Goal: Obtain resource: Download file/media

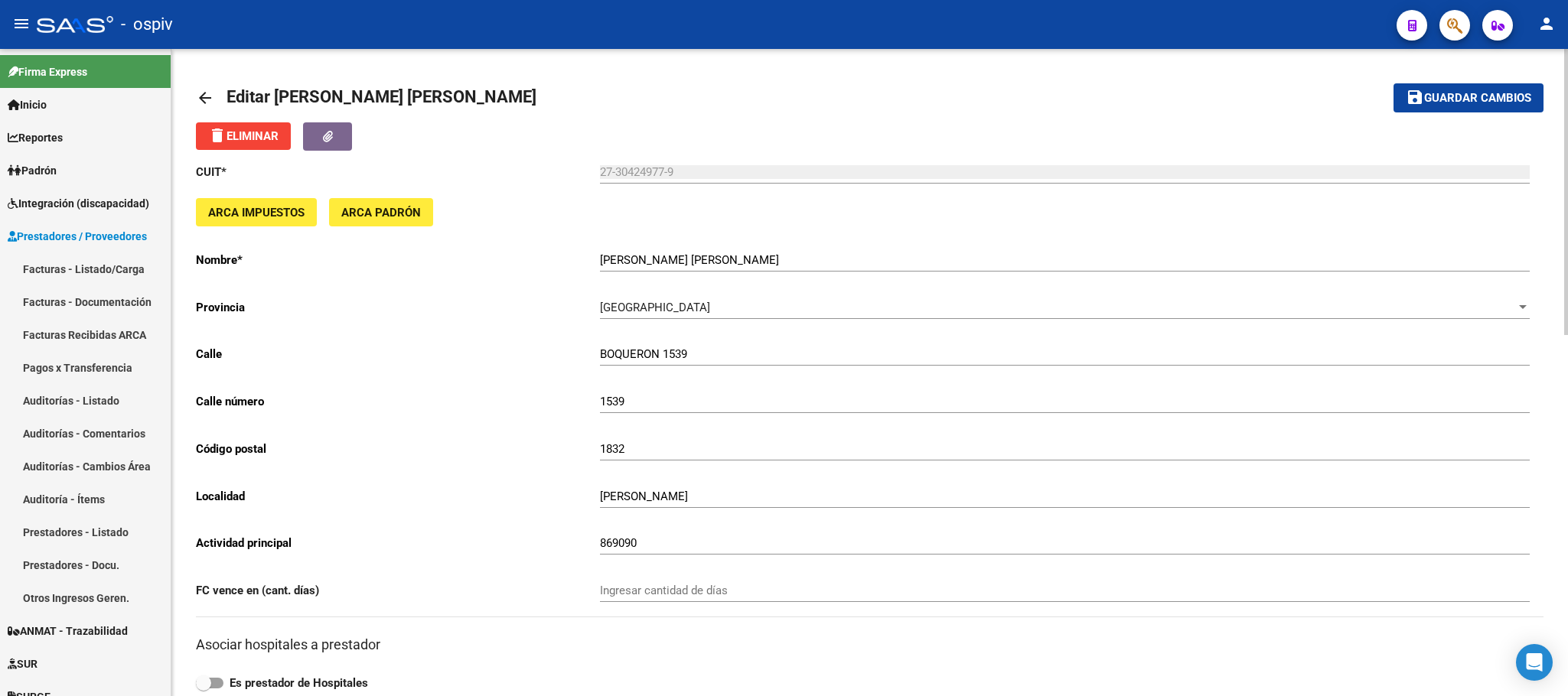
click at [752, 74] on mat-toolbar-row "arrow_back Editar [PERSON_NAME] [PERSON_NAME]" at bounding box center [722, 98] width 1051 height 49
click at [53, 209] on span "Integración (discapacidad)" at bounding box center [78, 204] width 142 height 17
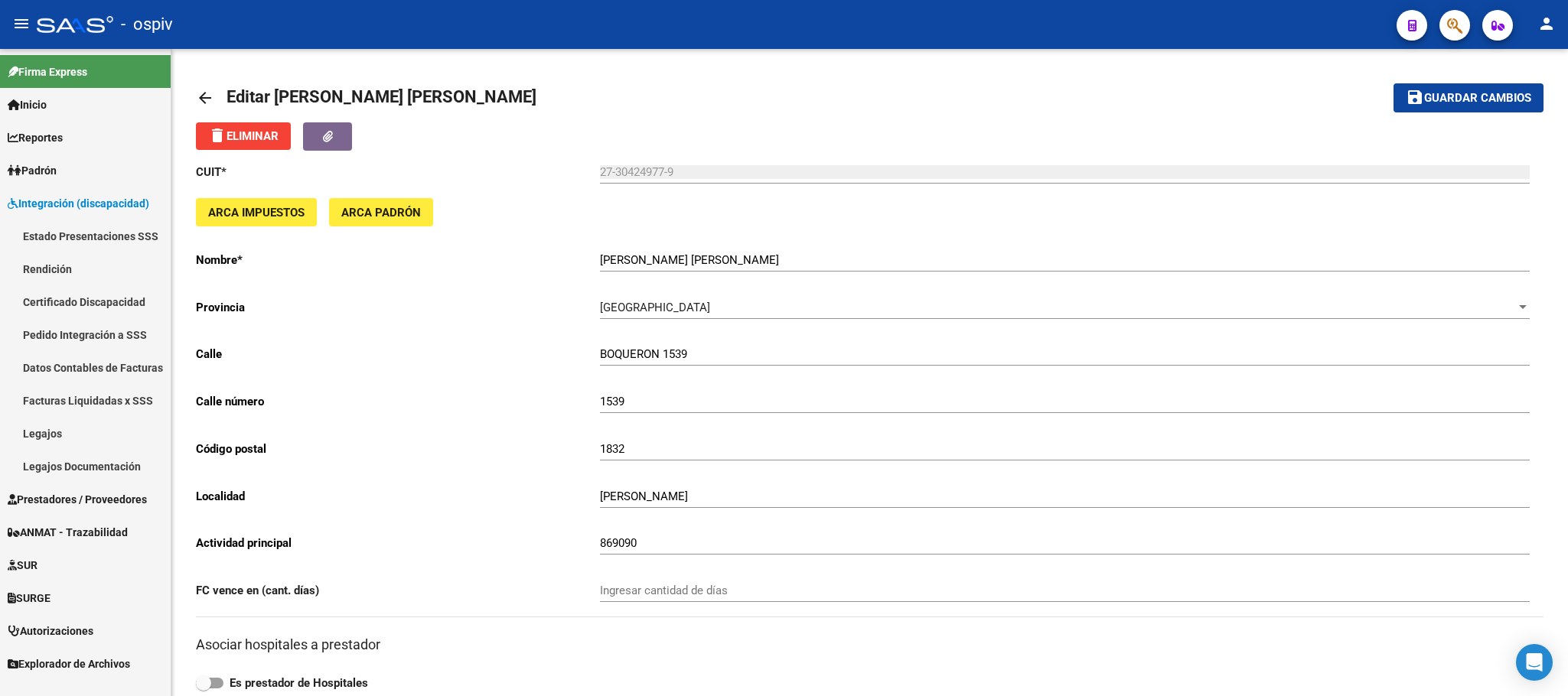
click at [50, 430] on link "Legajos" at bounding box center [85, 433] width 171 height 33
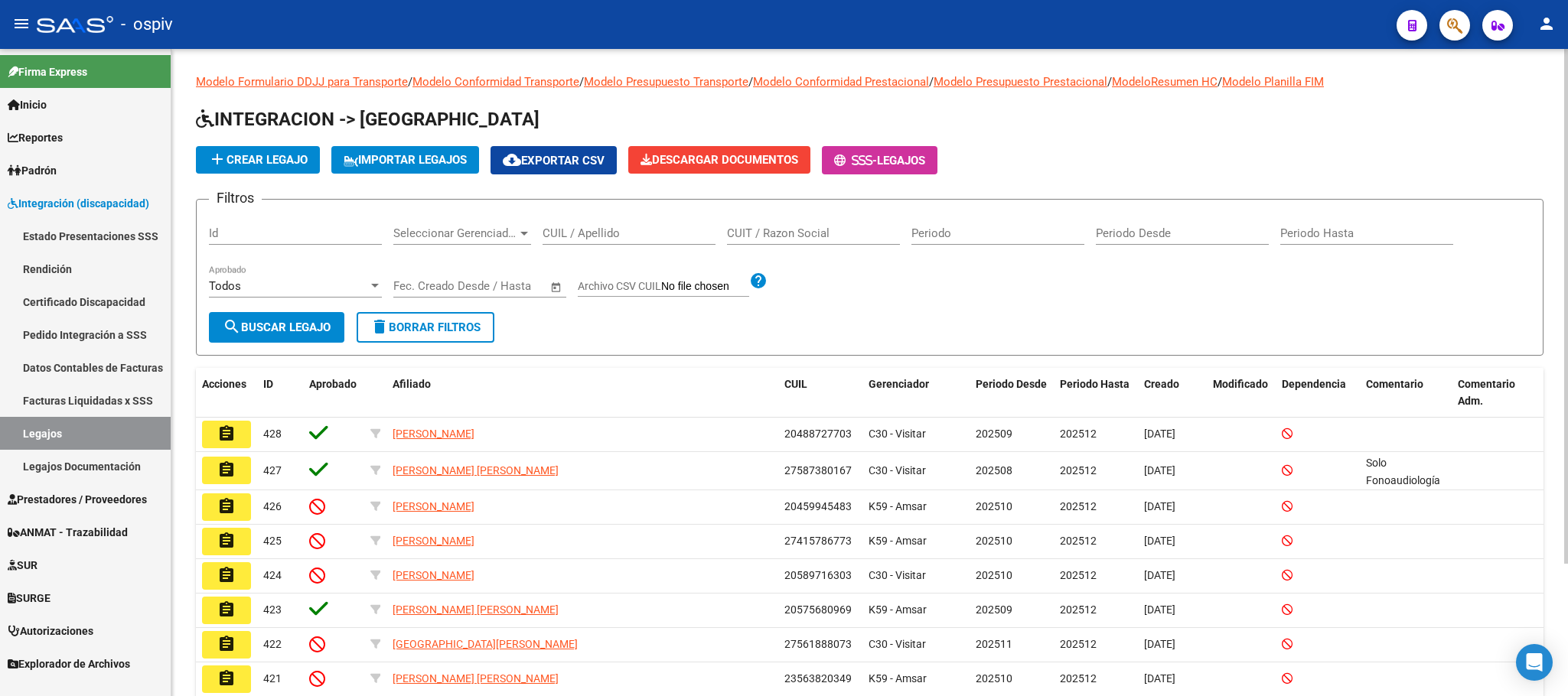
click at [613, 237] on input "CUIL / Apellido" at bounding box center [629, 233] width 173 height 13
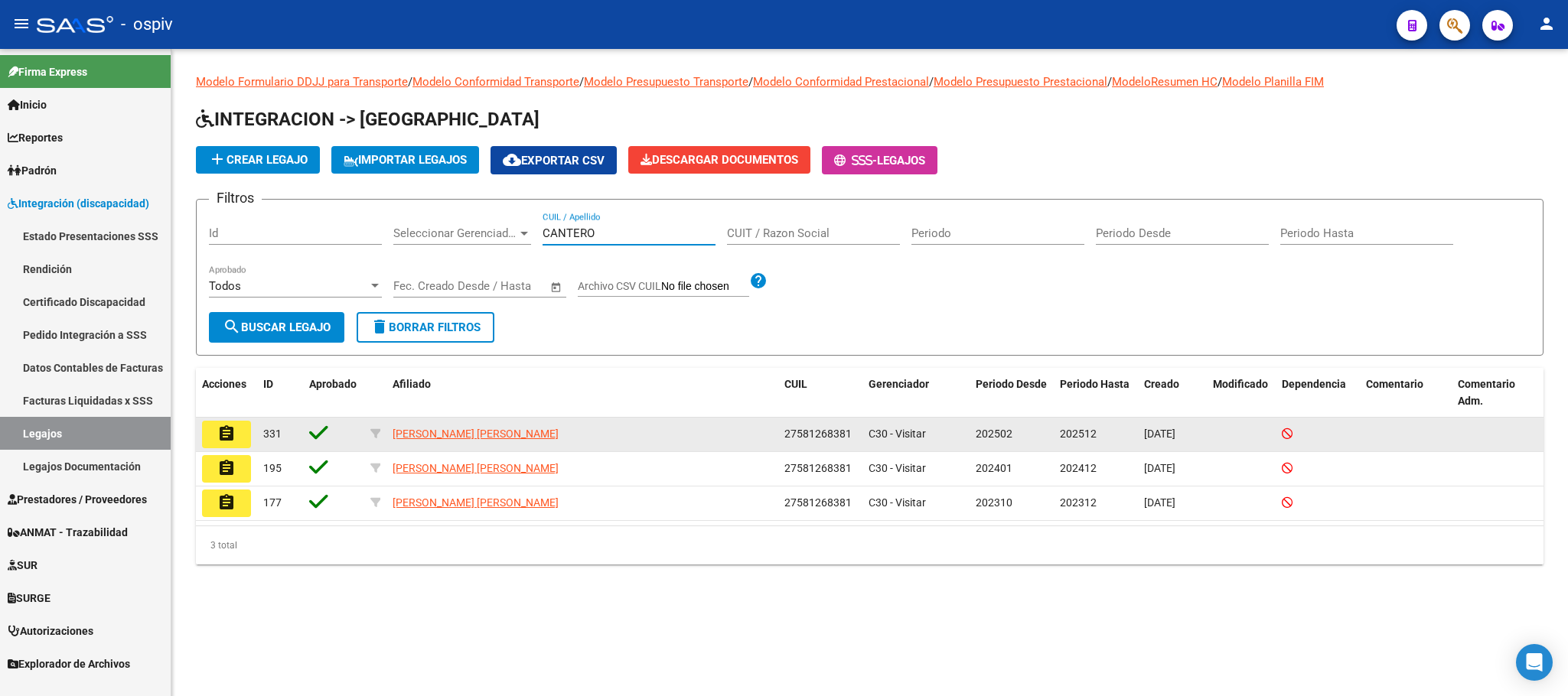
type input "CANTERO"
click at [237, 431] on button "assignment" at bounding box center [226, 434] width 49 height 28
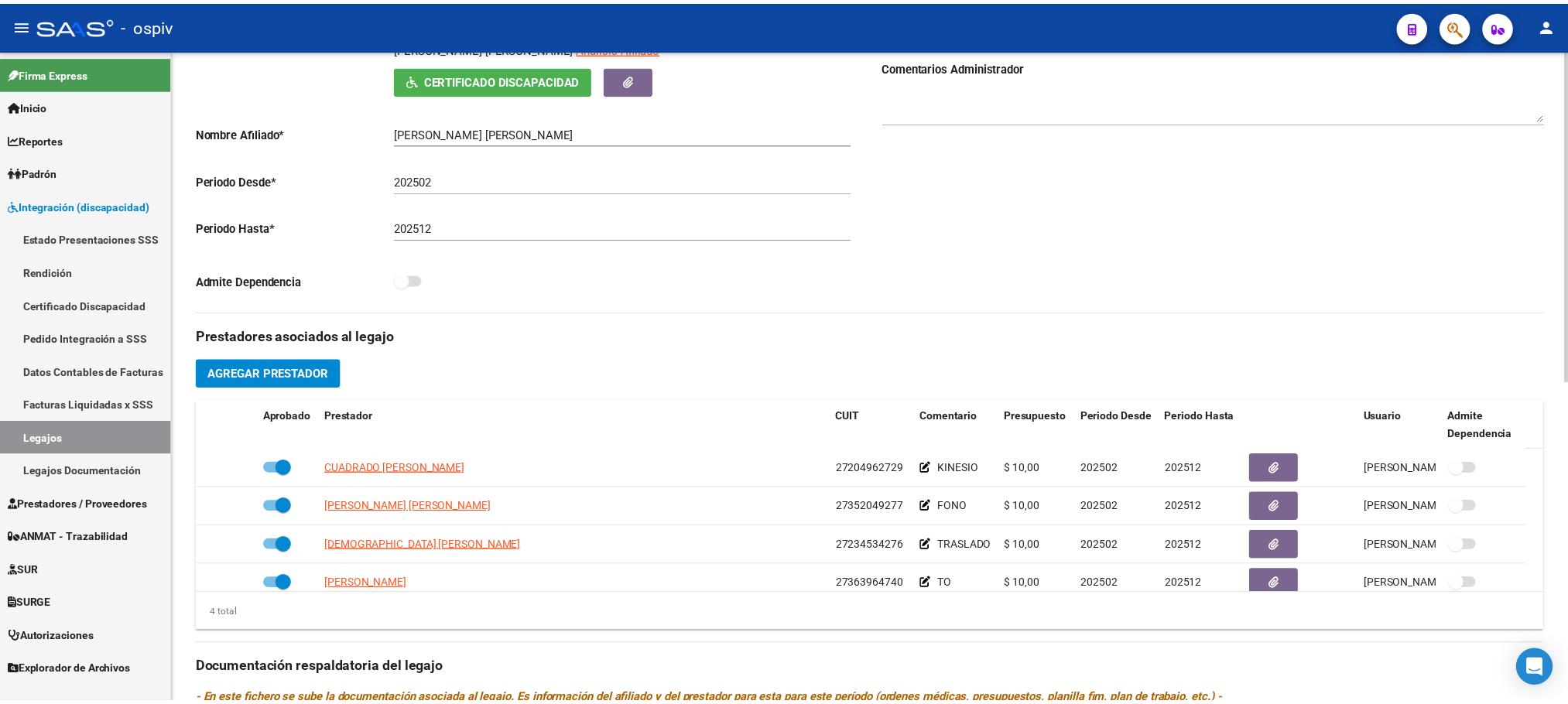
scroll to position [386, 0]
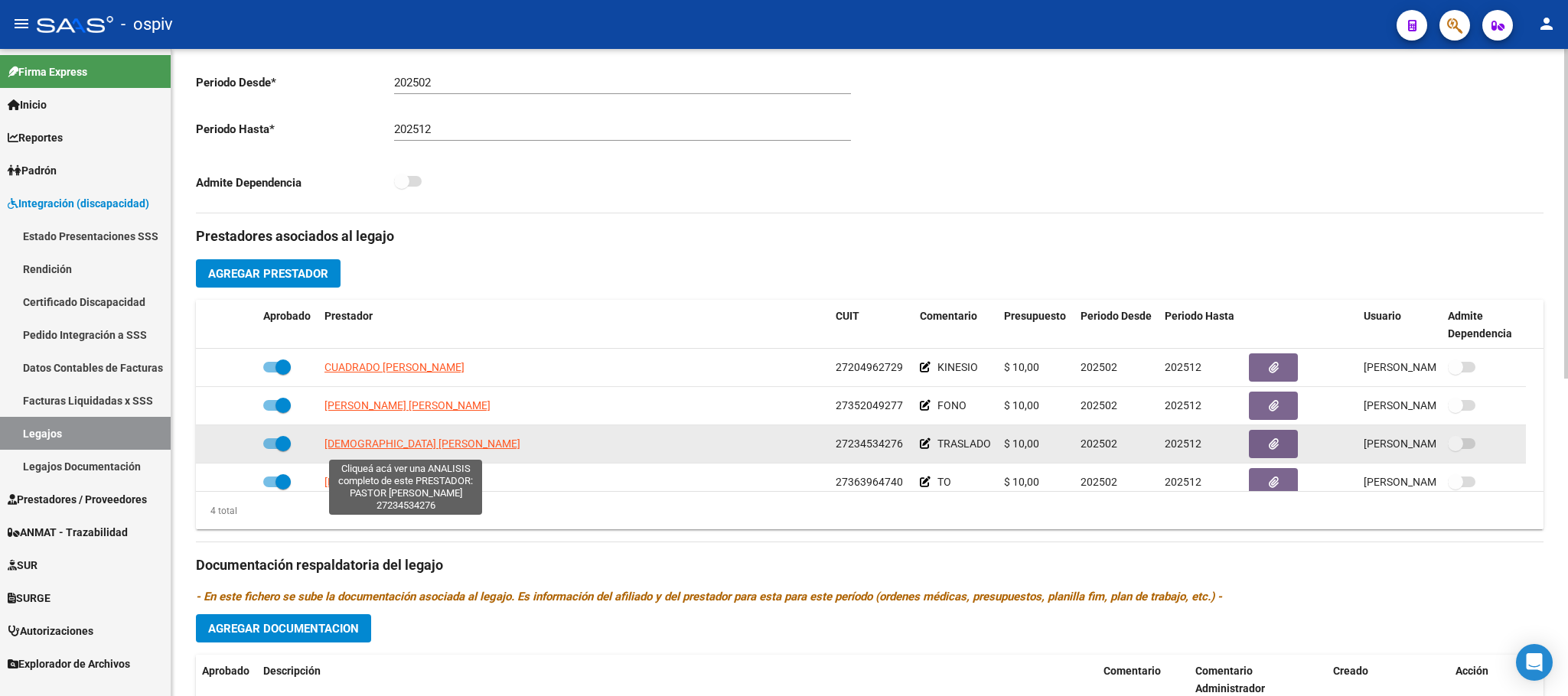
click at [398, 450] on span "[DEMOGRAPHIC_DATA] [PERSON_NAME]" at bounding box center [422, 443] width 196 height 13
type textarea "27234534276"
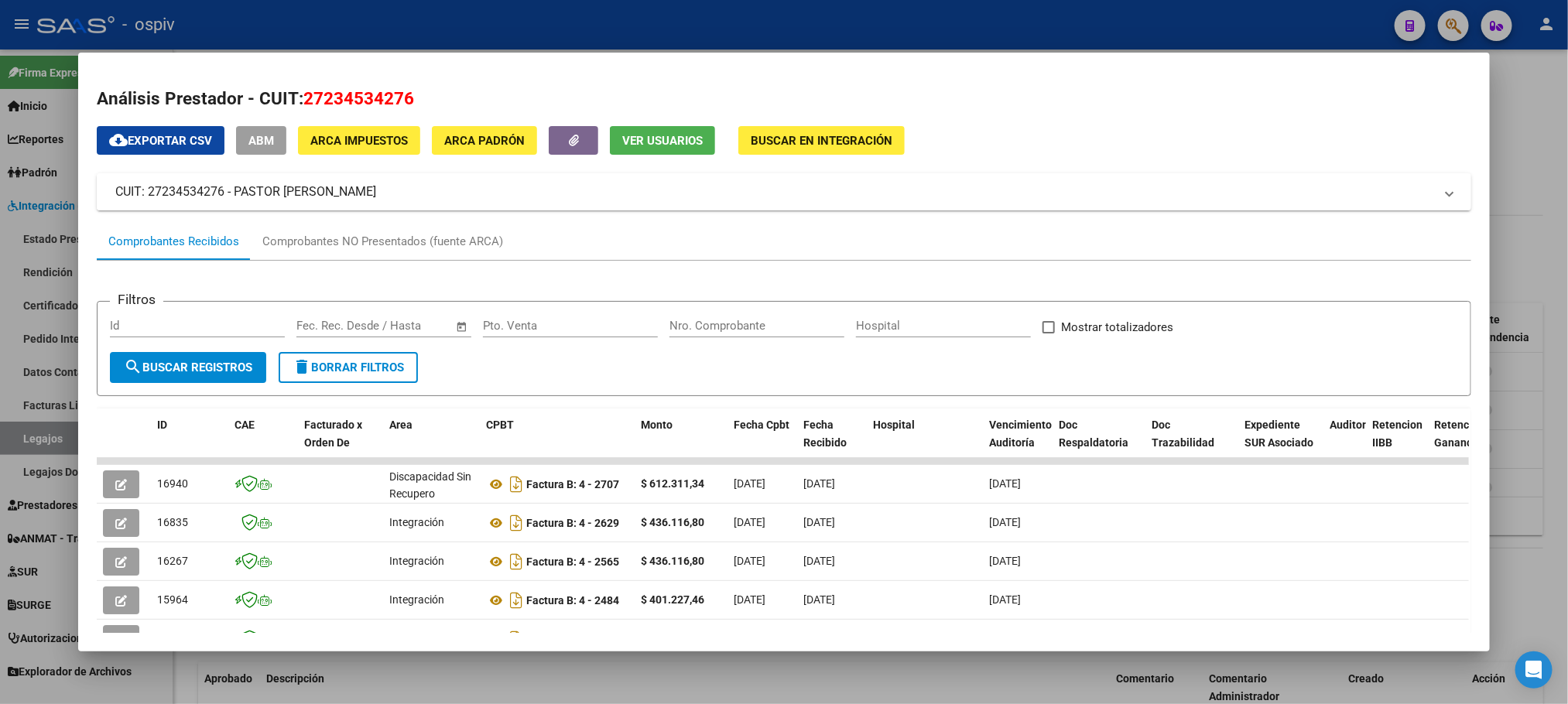
drag, startPoint x: 423, startPoint y: 188, endPoint x: 228, endPoint y: 189, distance: 195.0
click at [228, 189] on mat-panel-title "CUIT: 27234534276 - PASTOR [PERSON_NAME]" at bounding box center [774, 191] width 1318 height 19
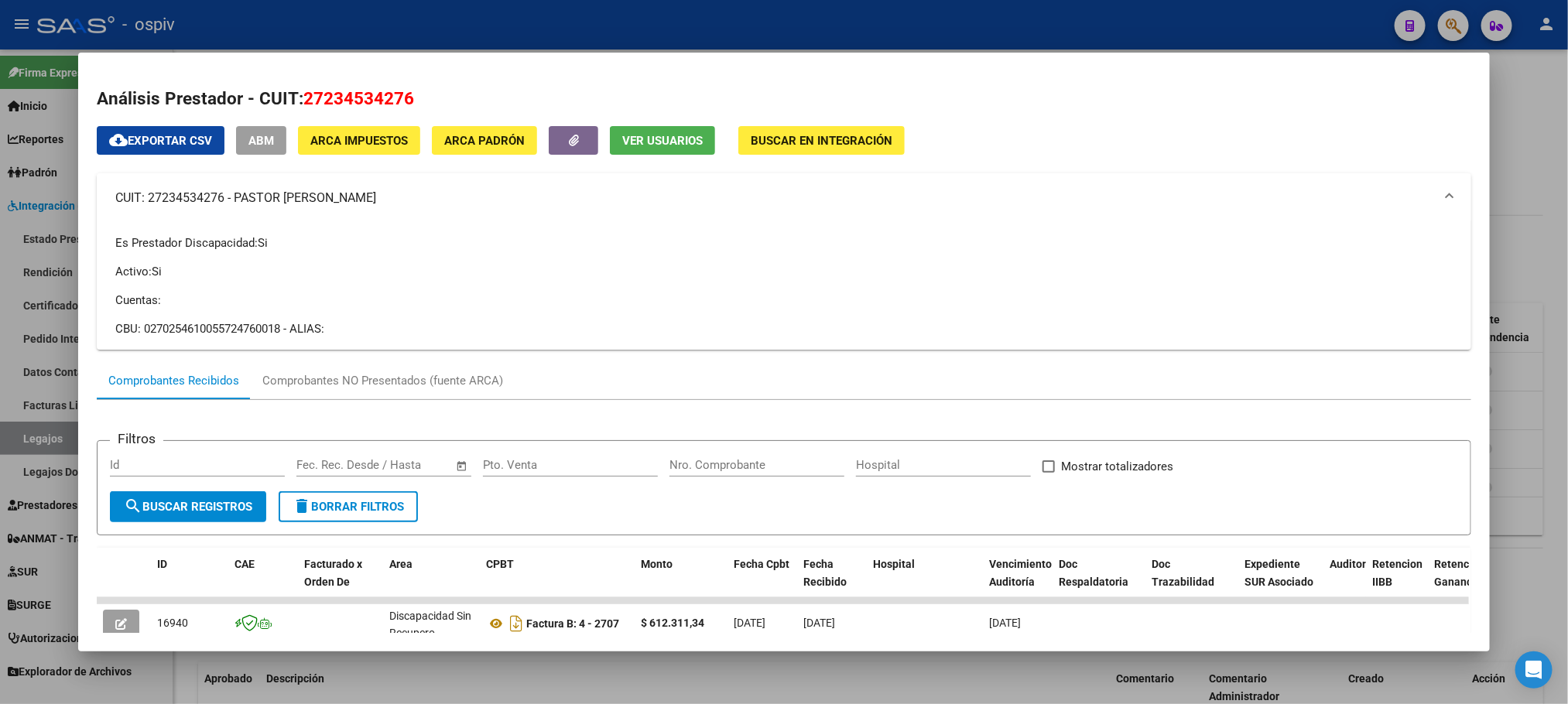
copy mat-panel-title "[DEMOGRAPHIC_DATA] [PERSON_NAME]"
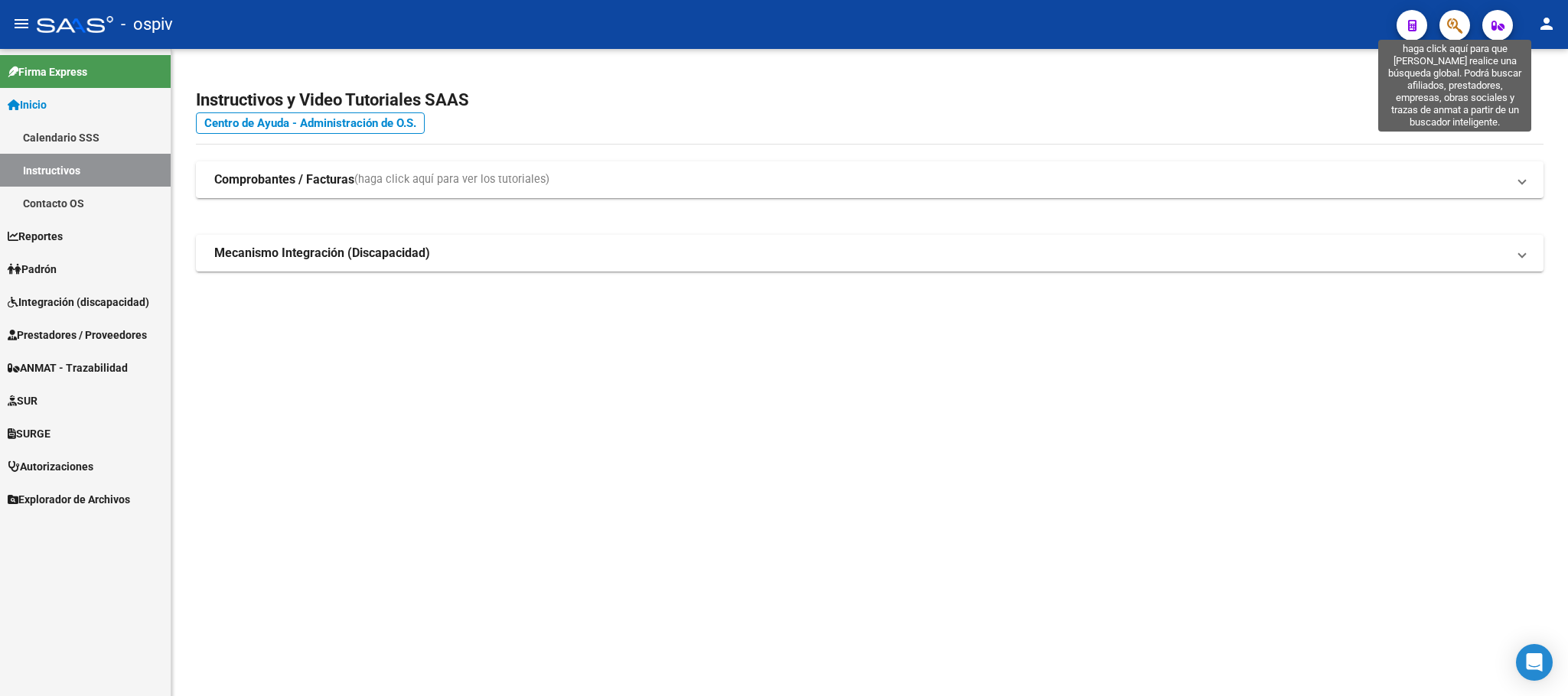
click at [1454, 22] on icon "button" at bounding box center [1455, 25] width 15 height 18
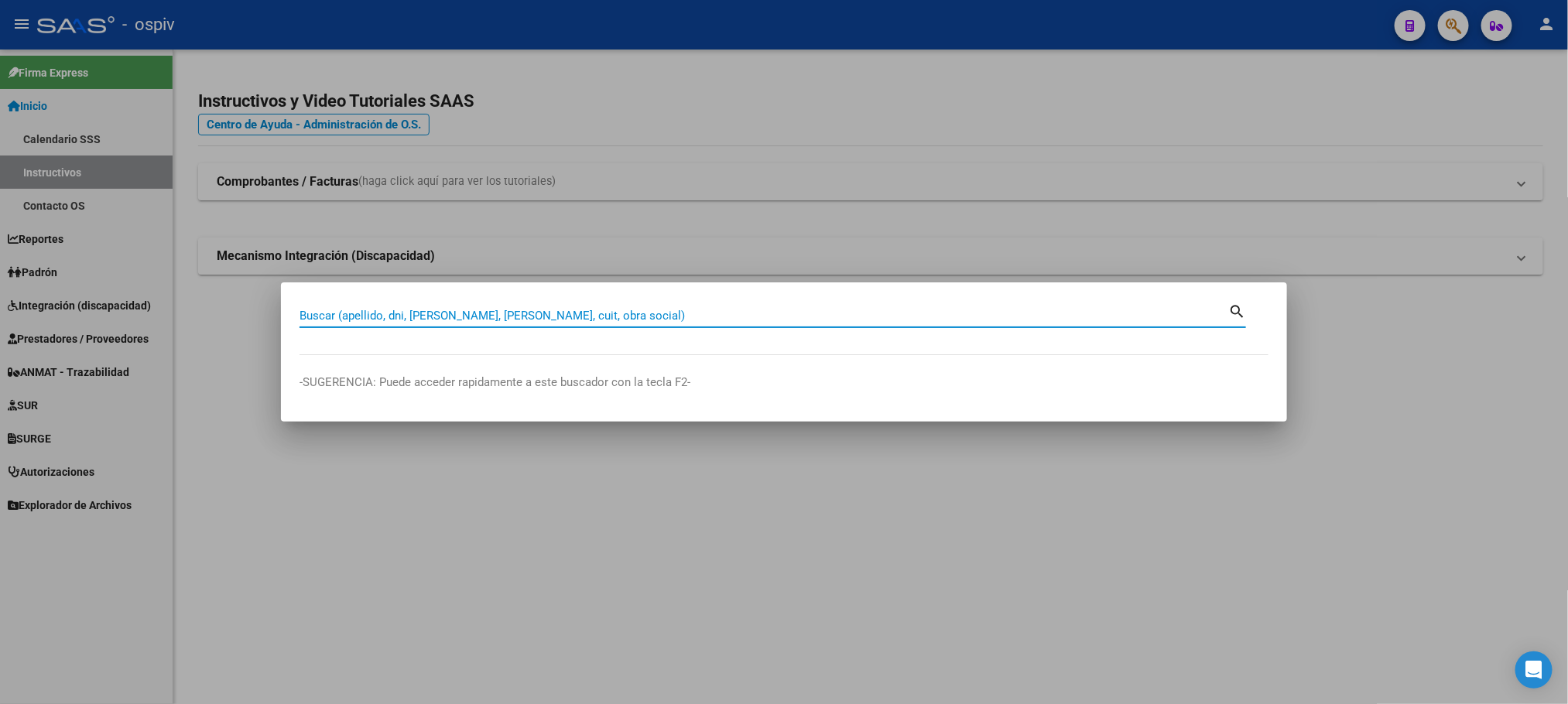
click at [547, 314] on input "Buscar (apellido, dni, cuil, nro traspaso, cuit, obra social)" at bounding box center [764, 315] width 929 height 14
type input "59036957"
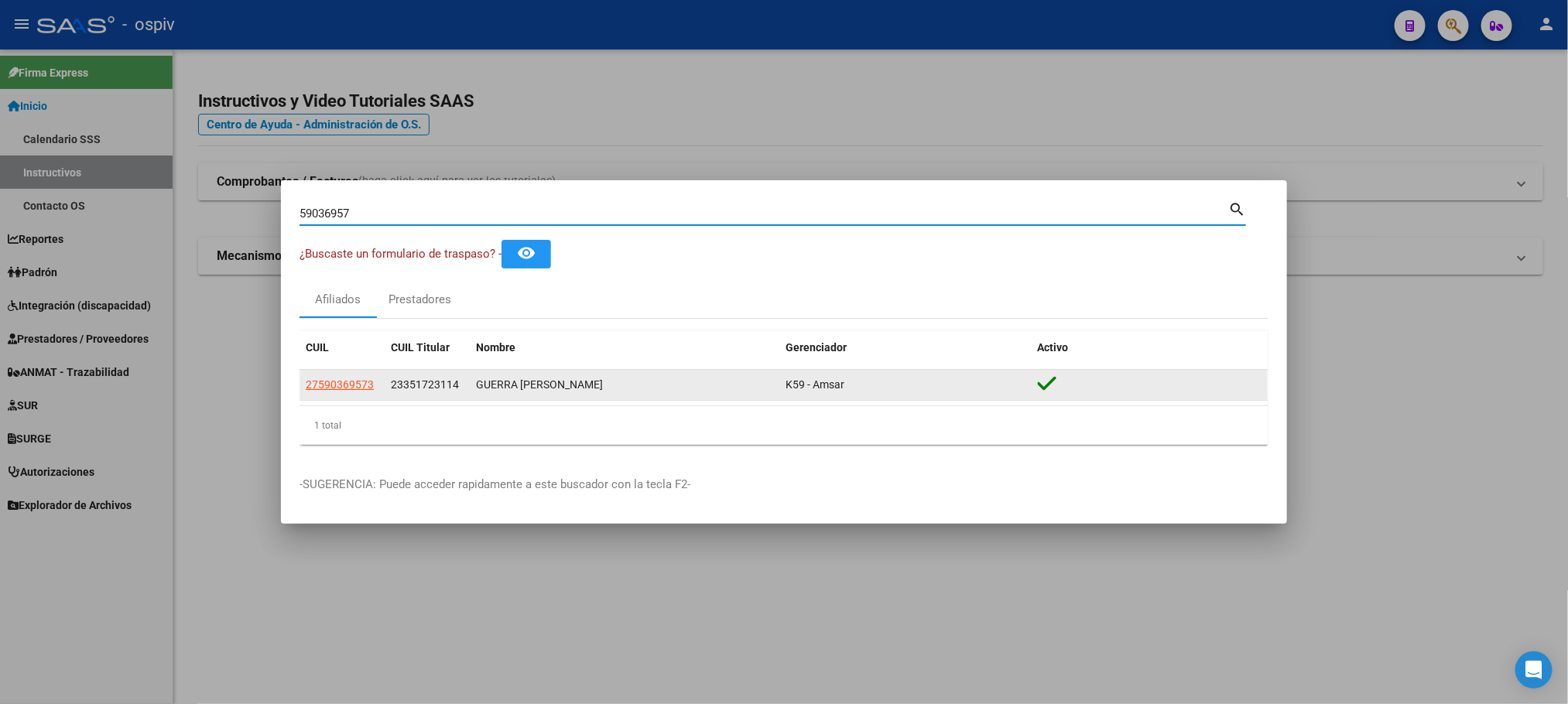
click at [337, 392] on app-link-go-to "27590369573" at bounding box center [340, 385] width 68 height 18
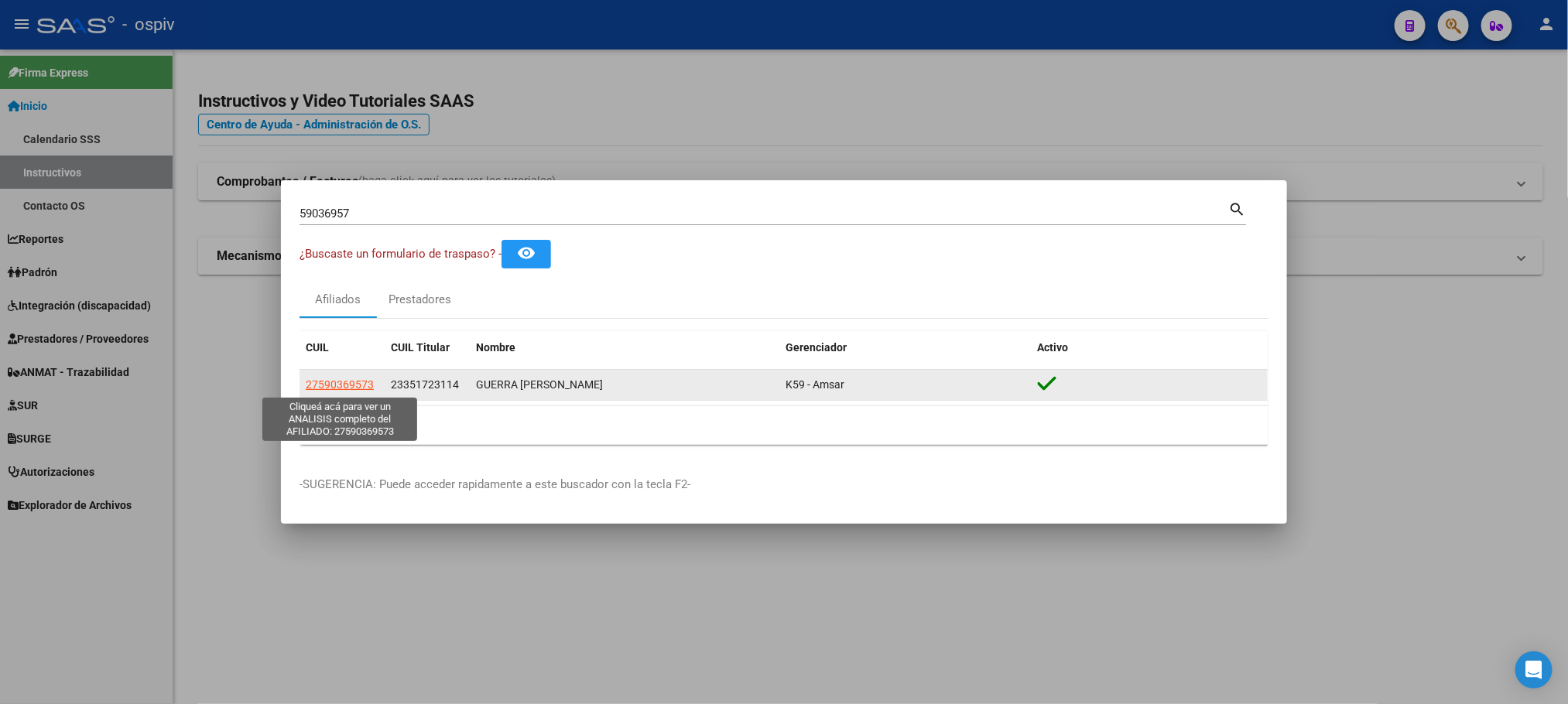
click at [349, 388] on span "27590369573" at bounding box center [340, 384] width 68 height 13
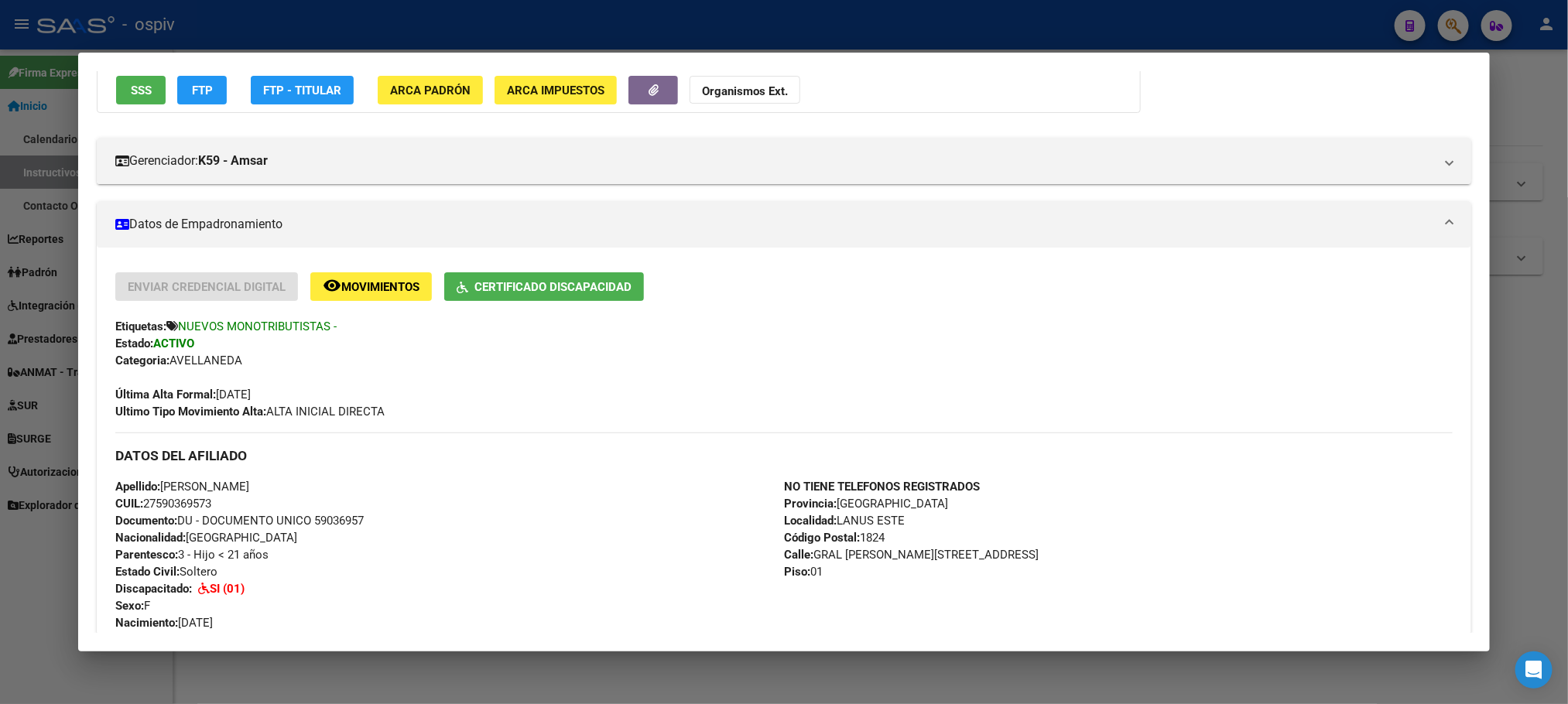
scroll to position [193, 0]
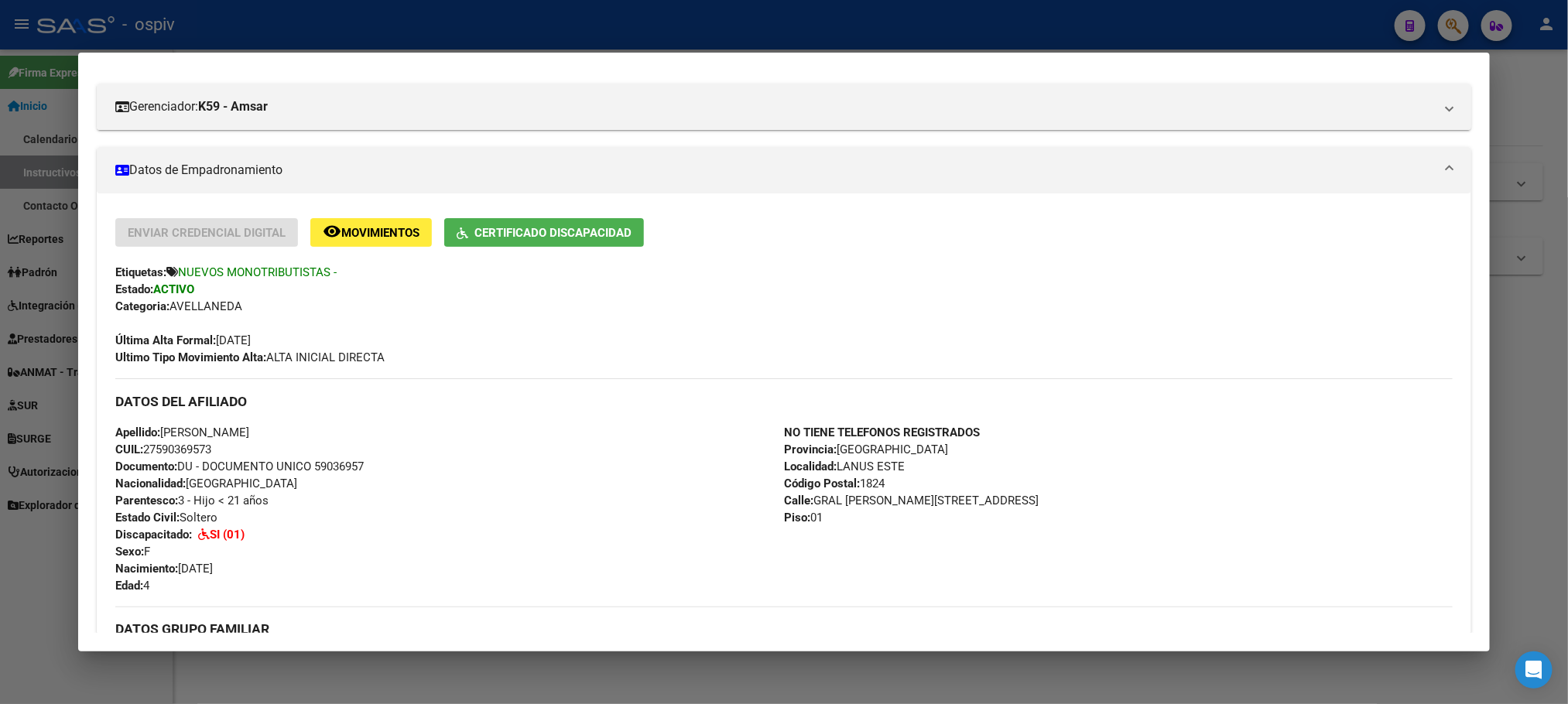
click at [574, 232] on span "Certificado Discapacidad" at bounding box center [553, 233] width 157 height 14
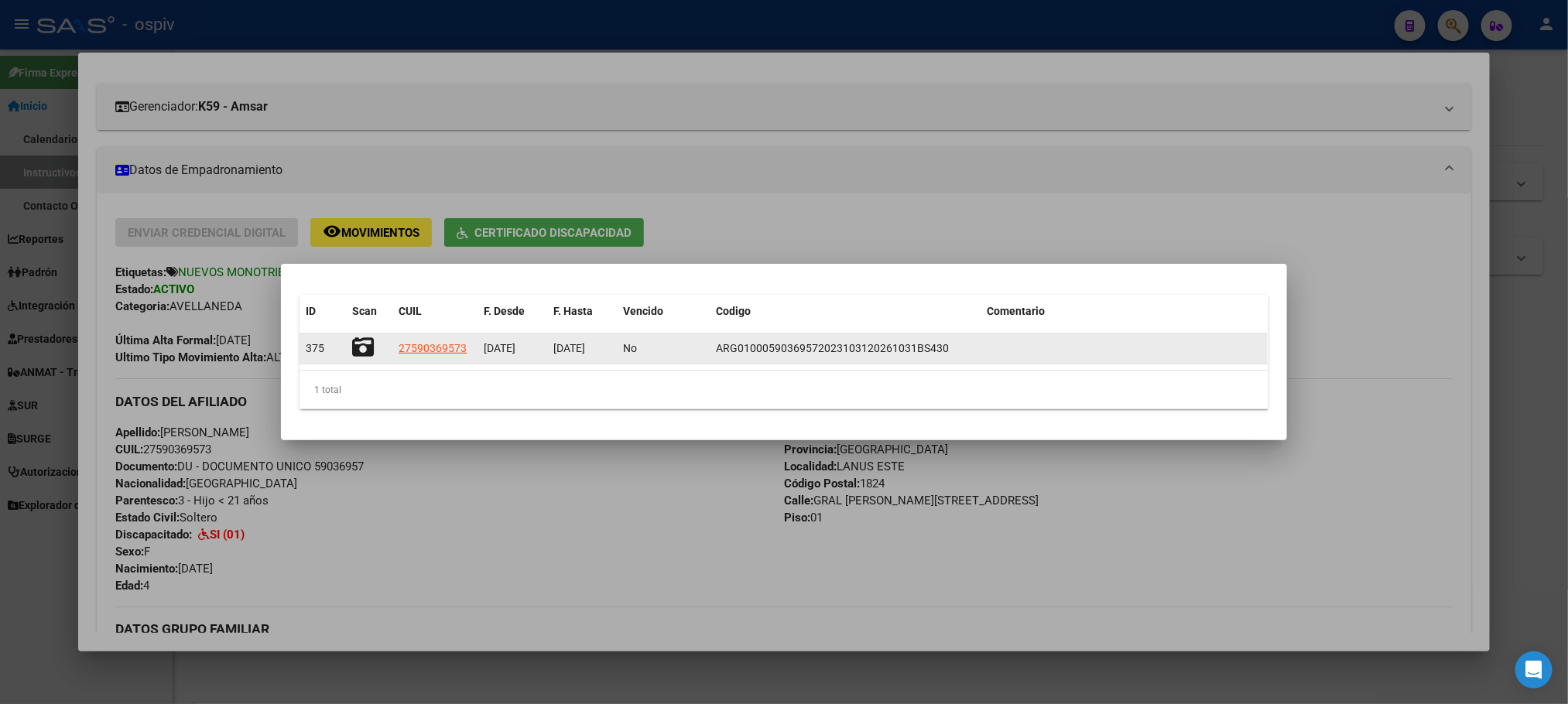
click at [370, 344] on icon at bounding box center [363, 347] width 22 height 22
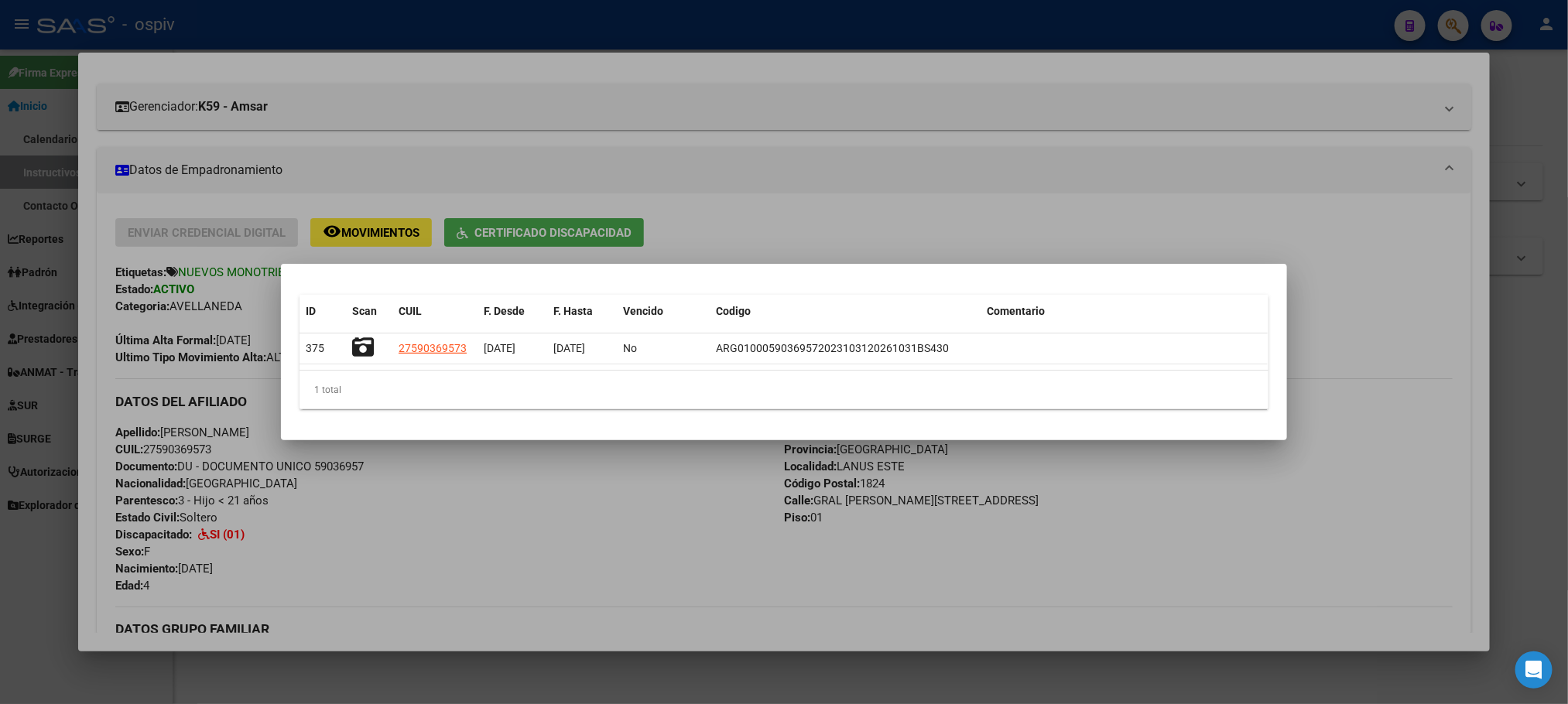
click at [741, 35] on div at bounding box center [784, 352] width 1568 height 704
